Goal: Communication & Community: Answer question/provide support

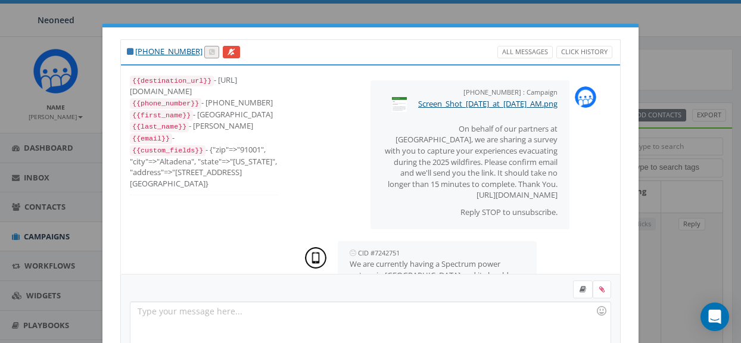
select select
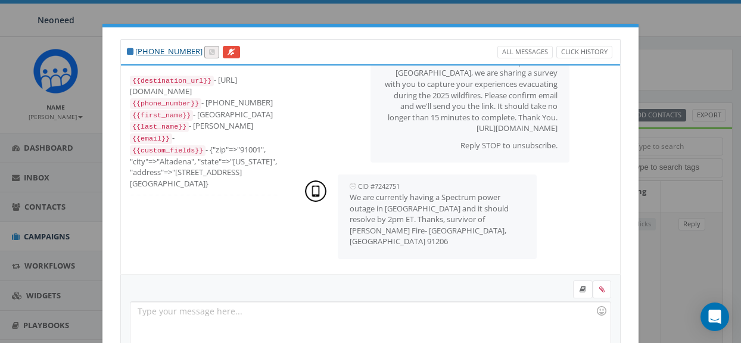
click at [49, 237] on div "+1 626-688-7045 All Messages Click History {{destination_url}} - https://rally.…" at bounding box center [370, 171] width 741 height 343
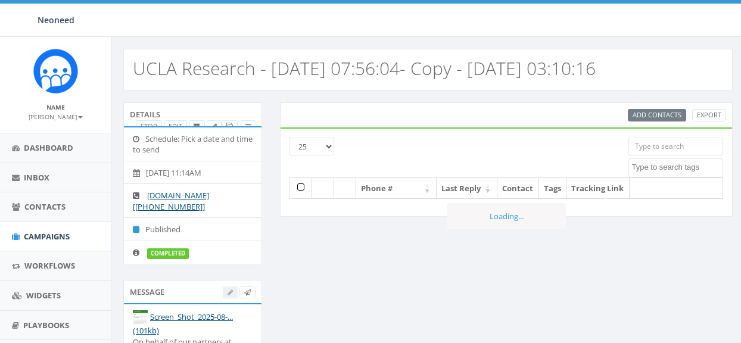
select select
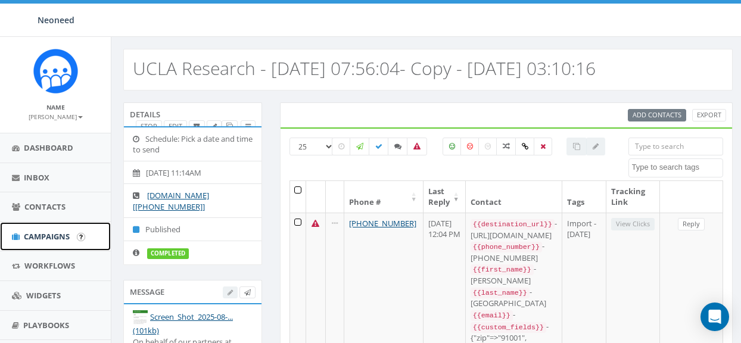
click at [54, 234] on span "Campaigns" at bounding box center [47, 236] width 46 height 11
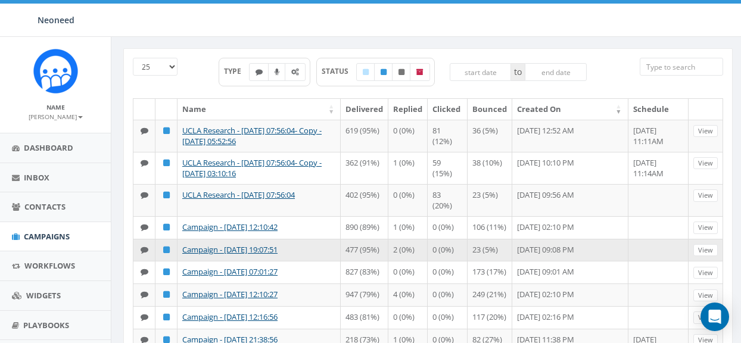
scroll to position [65, 0]
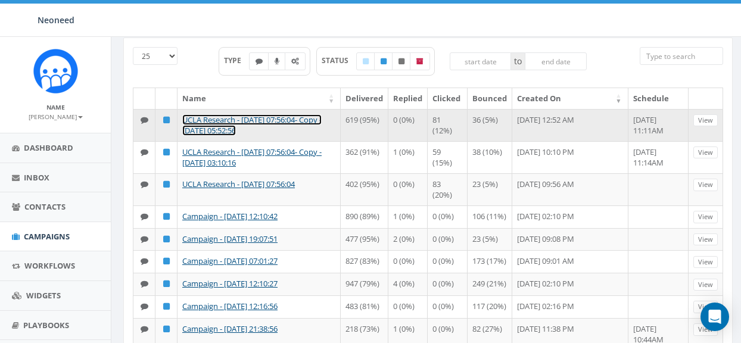
click at [252, 129] on link "UCLA Research - [DATE] 07:56:04- Copy - [DATE] 05:52:56" at bounding box center [251, 125] width 139 height 22
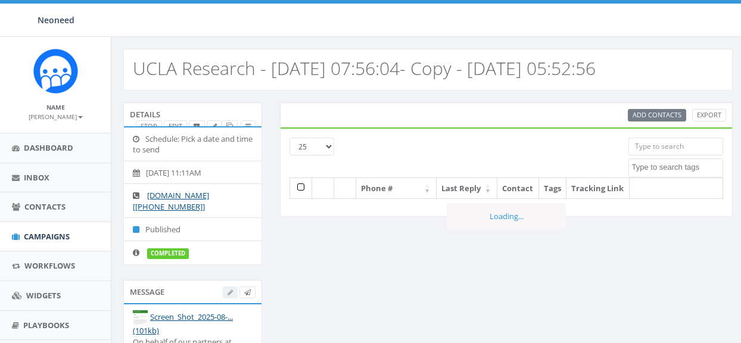
select select
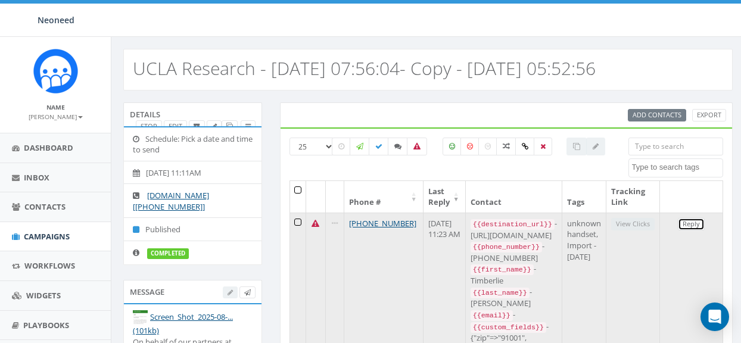
click at [696, 227] on link "Reply" at bounding box center [691, 224] width 27 height 13
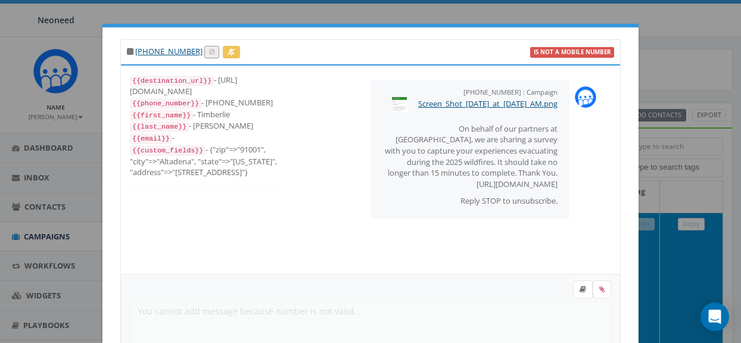
scroll to position [12, 0]
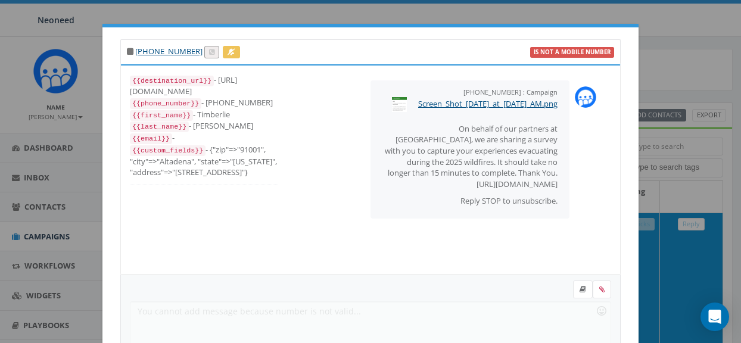
click at [47, 240] on div "+1 626-818-3969 is not a mobile number {{destination_url}} - https://rally.link…" at bounding box center [370, 171] width 741 height 343
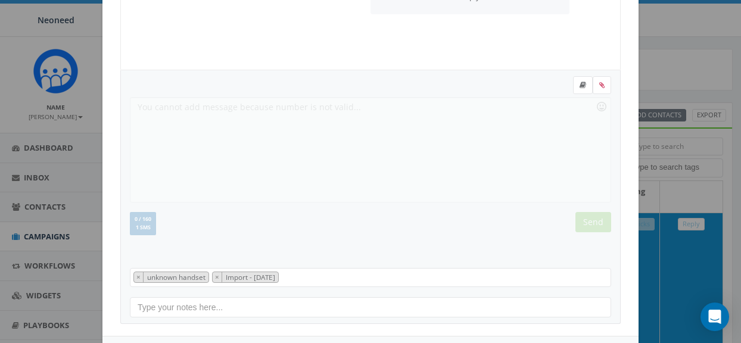
scroll to position [254, 0]
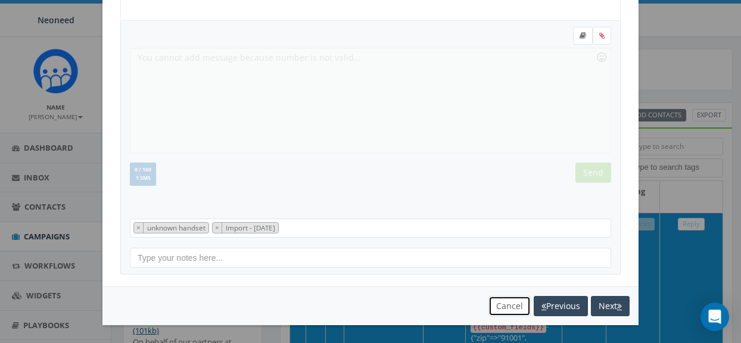
click at [514, 303] on button "Cancel" at bounding box center [510, 306] width 42 height 20
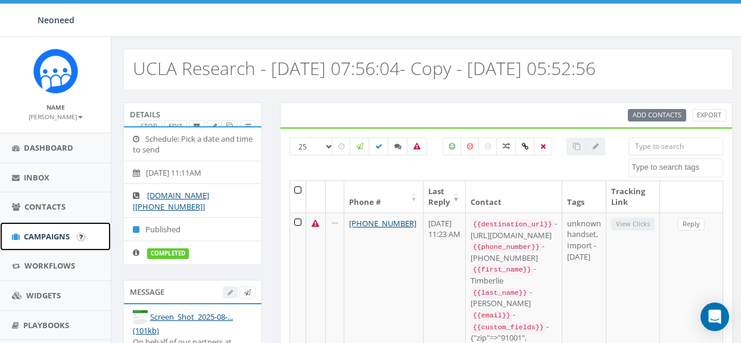
click at [46, 234] on span "Campaigns" at bounding box center [47, 236] width 46 height 11
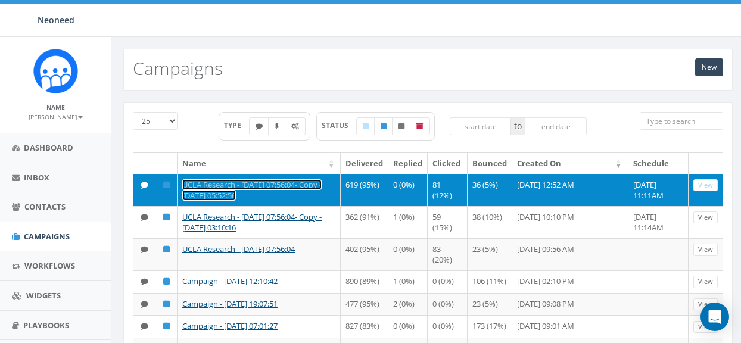
click at [259, 188] on link "UCLA Research - [DATE] 07:56:04- Copy - [DATE] 05:52:56" at bounding box center [251, 190] width 139 height 22
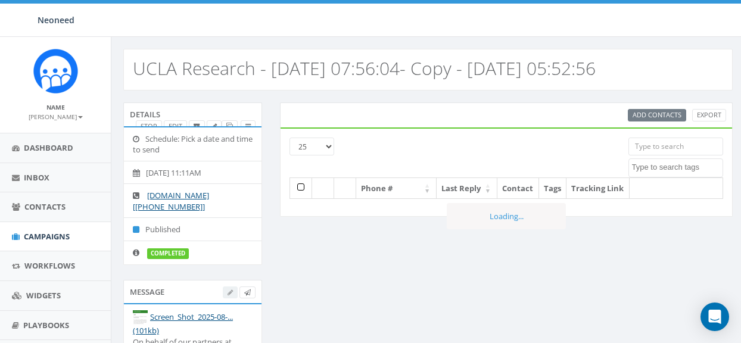
select select
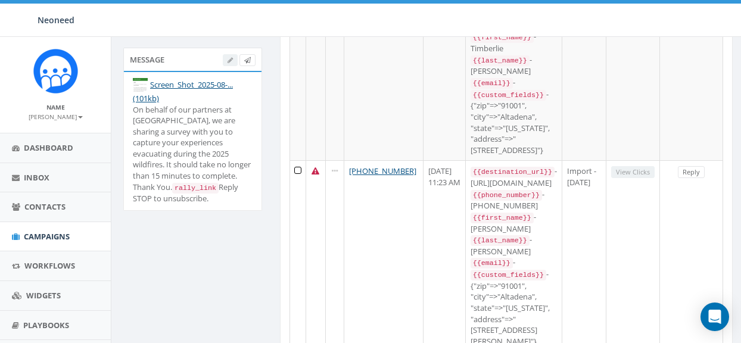
scroll to position [228, 0]
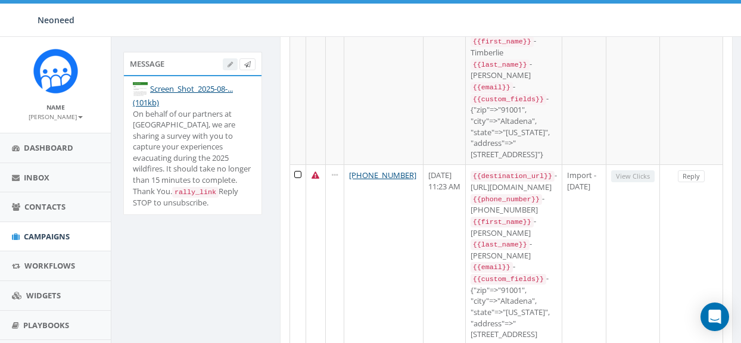
click at [168, 179] on div "On behalf of our partners at UCLA, we are sharing a survey with you to capture …" at bounding box center [193, 158] width 120 height 100
click at [38, 229] on link "Campaigns" at bounding box center [55, 236] width 111 height 29
